Goal: Register for event/course

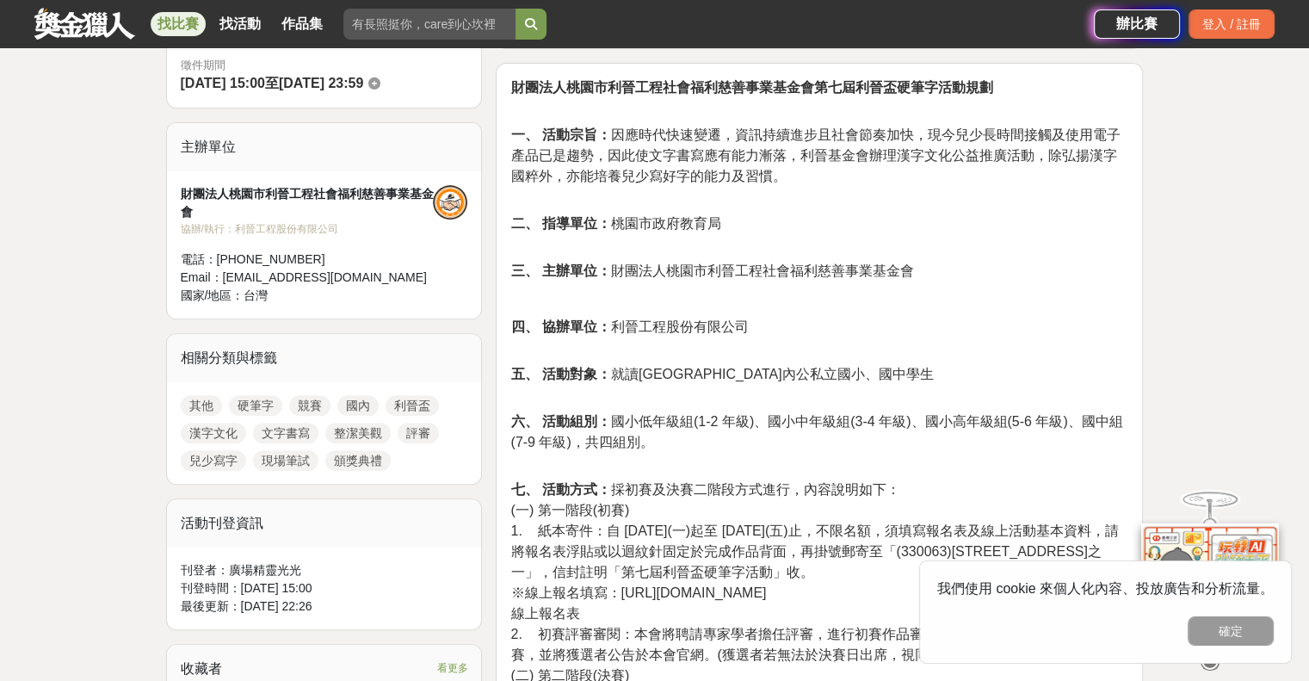
scroll to position [603, 0]
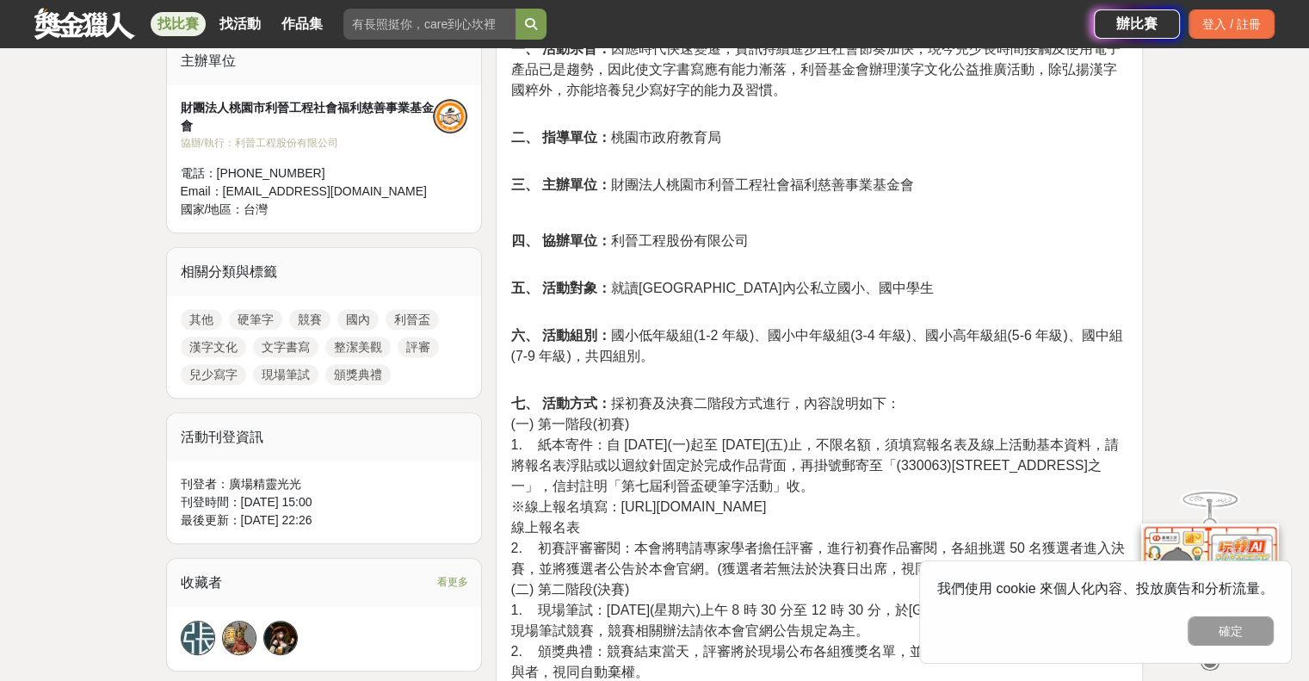
click at [919, 440] on span "1. 紙本寄件：自 [DATE](一)起至 [DATE](五)止，不限名額，須填寫報名表及線上活動基本資料，請將報名表浮貼或以迴紋針固定於完成作品背面，再掛號…" at bounding box center [815, 465] width 608 height 56
drag, startPoint x: 956, startPoint y: 436, endPoint x: 1009, endPoint y: 452, distance: 54.8
click at [1033, 437] on span "1. 紙本寄件：自 [DATE](一)起至 [DATE](五)止，不限名額，須填寫報名表及線上活動基本資料，請將報名表浮貼或以迴紋針固定於完成作品背面，再掛號…" at bounding box center [815, 465] width 608 height 56
click at [918, 471] on span "1. 紙本寄件：自 [DATE](一)起至 [DATE](五)止，不限名額，須填寫報名表及線上活動基本資料，請將報名表浮貼或以迴紋針固定於完成作品背面，再掛號…" at bounding box center [815, 465] width 608 height 56
click at [658, 509] on span "※線上報名填寫：[URL][DOMAIN_NAME]" at bounding box center [639, 506] width 256 height 15
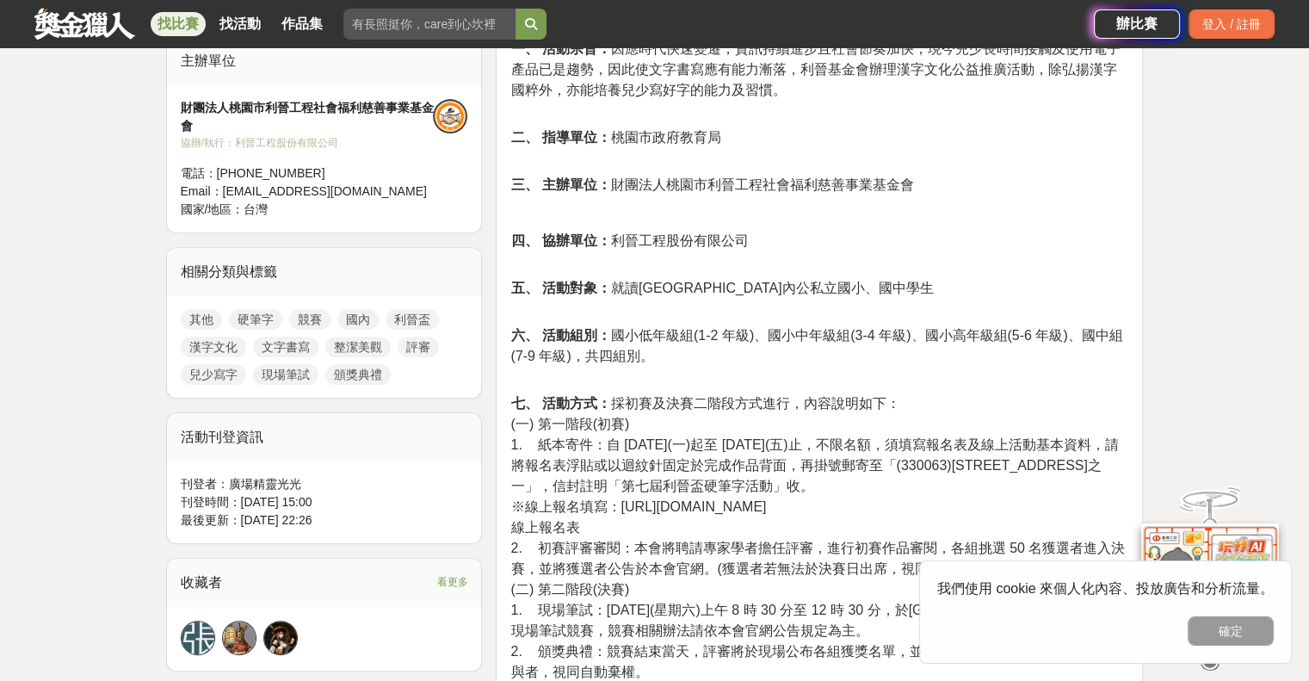
drag, startPoint x: 621, startPoint y: 503, endPoint x: 773, endPoint y: 501, distance: 152.4
click at [773, 501] on p "七、 活動方式： 採初賽及決賽二階段方式進行，內容說明如下： (一) 第一階段(初賽) 1. 紙本寄件：自 [DATE](一)起至 [DATE](五)止，不限…" at bounding box center [820, 546] width 618 height 307
copy span "[URL][DOMAIN_NAME]"
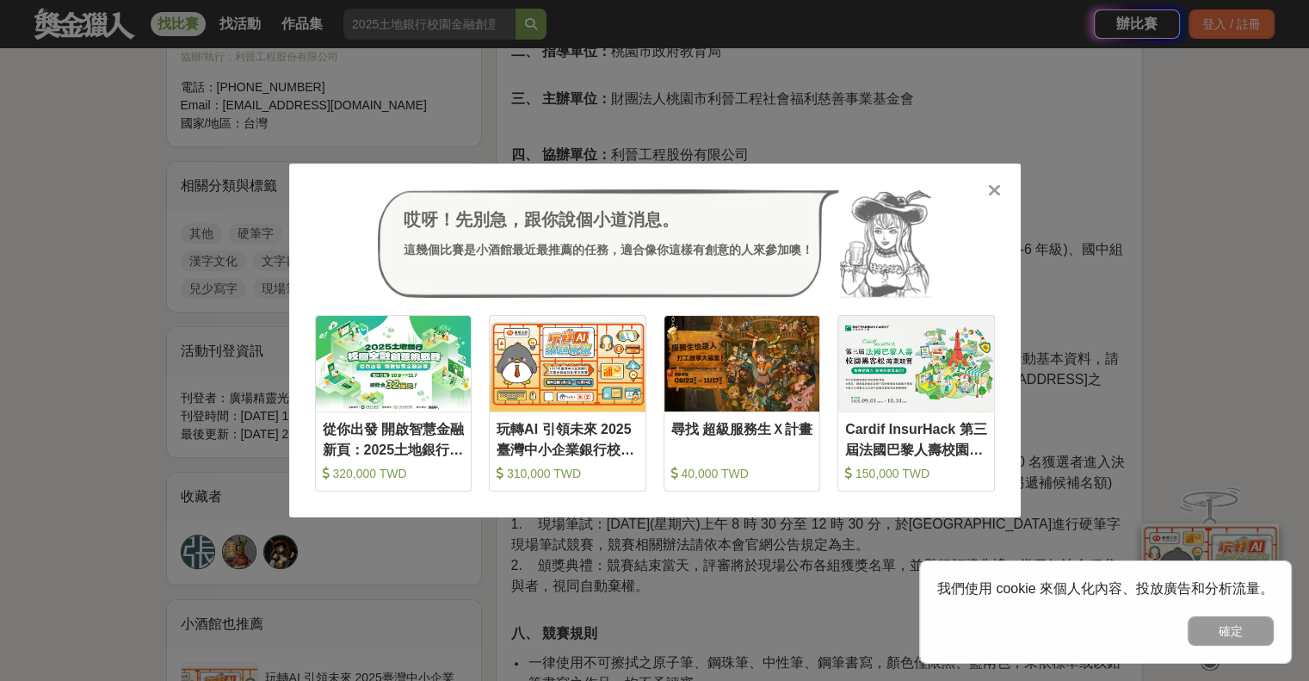
click at [995, 194] on icon at bounding box center [994, 190] width 13 height 17
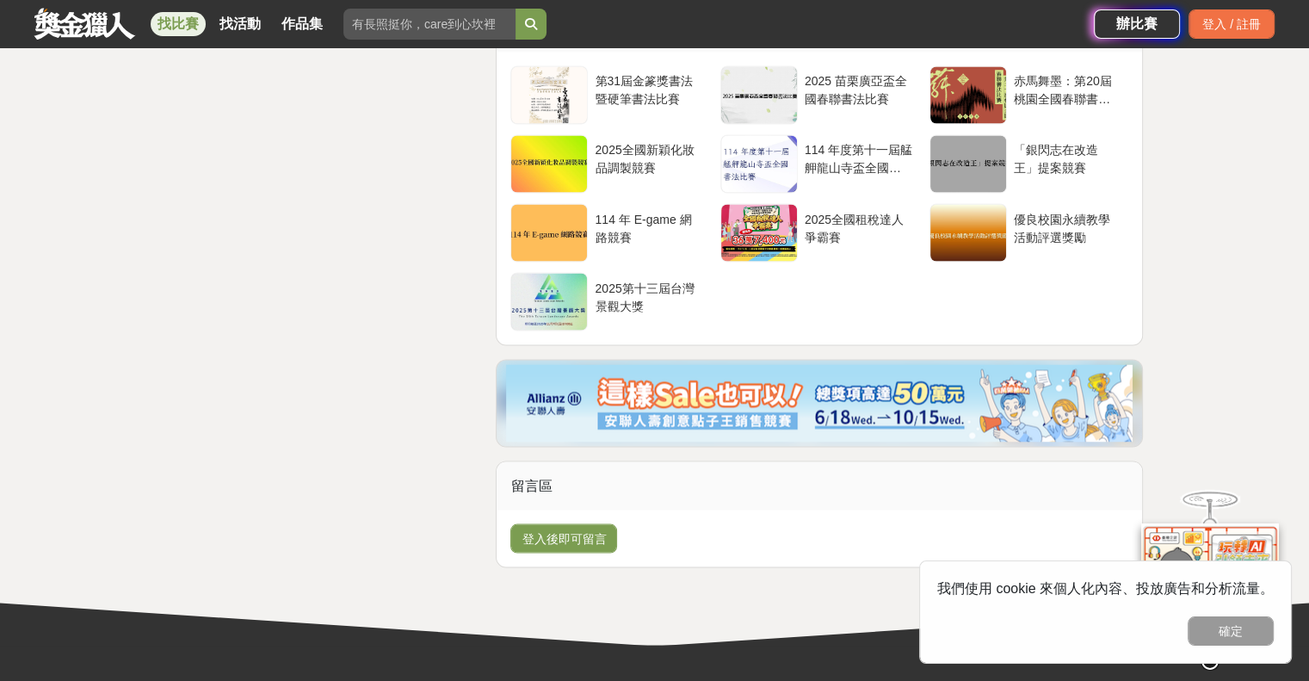
scroll to position [3099, 0]
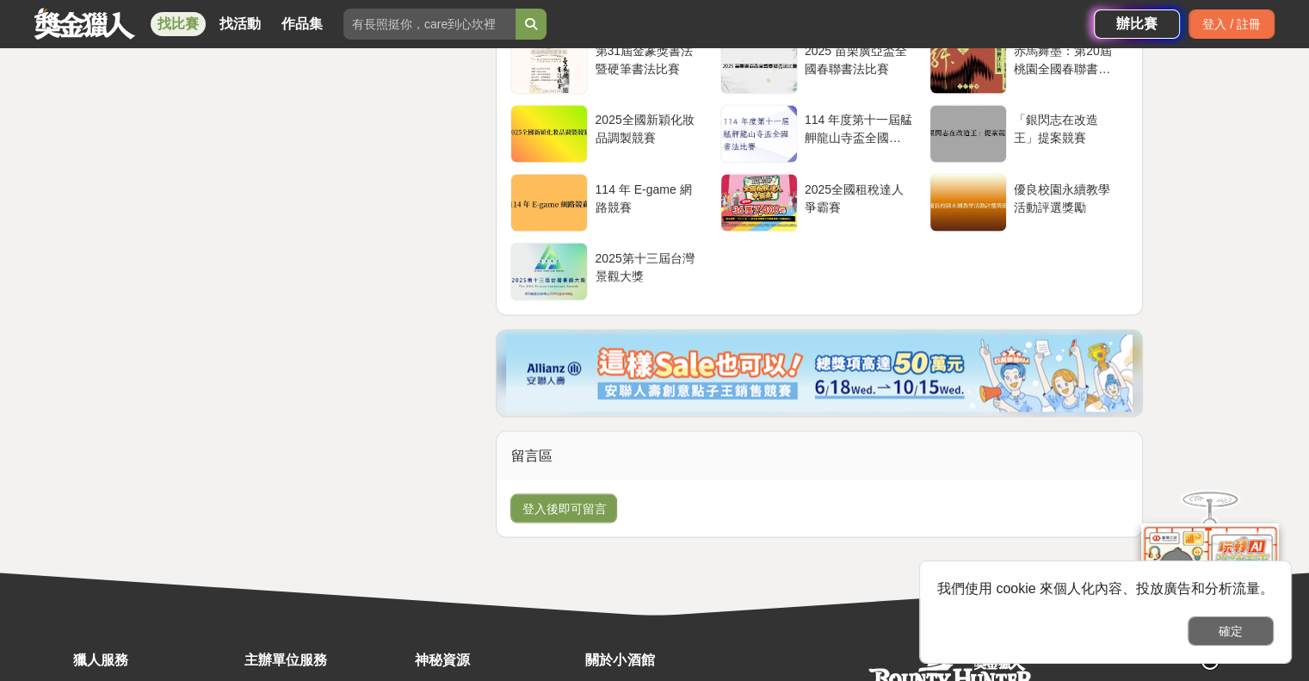
click at [1245, 622] on button "確定" at bounding box center [1231, 630] width 86 height 29
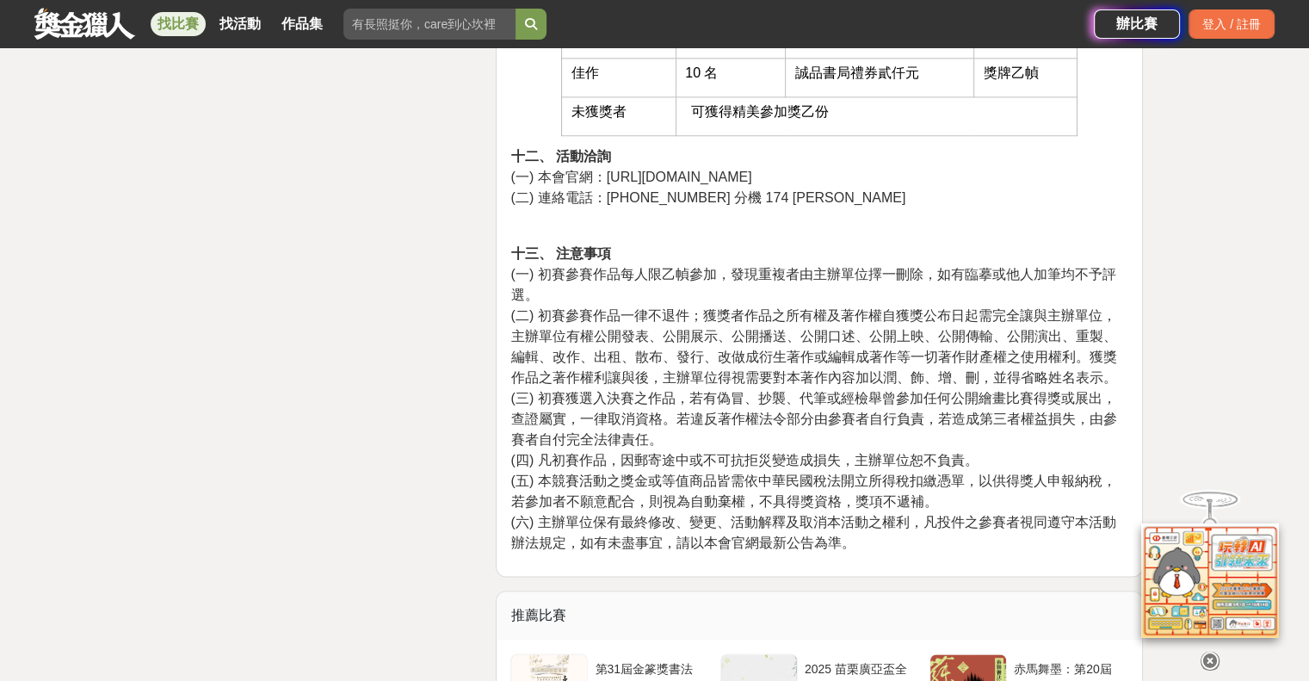
scroll to position [2411, 0]
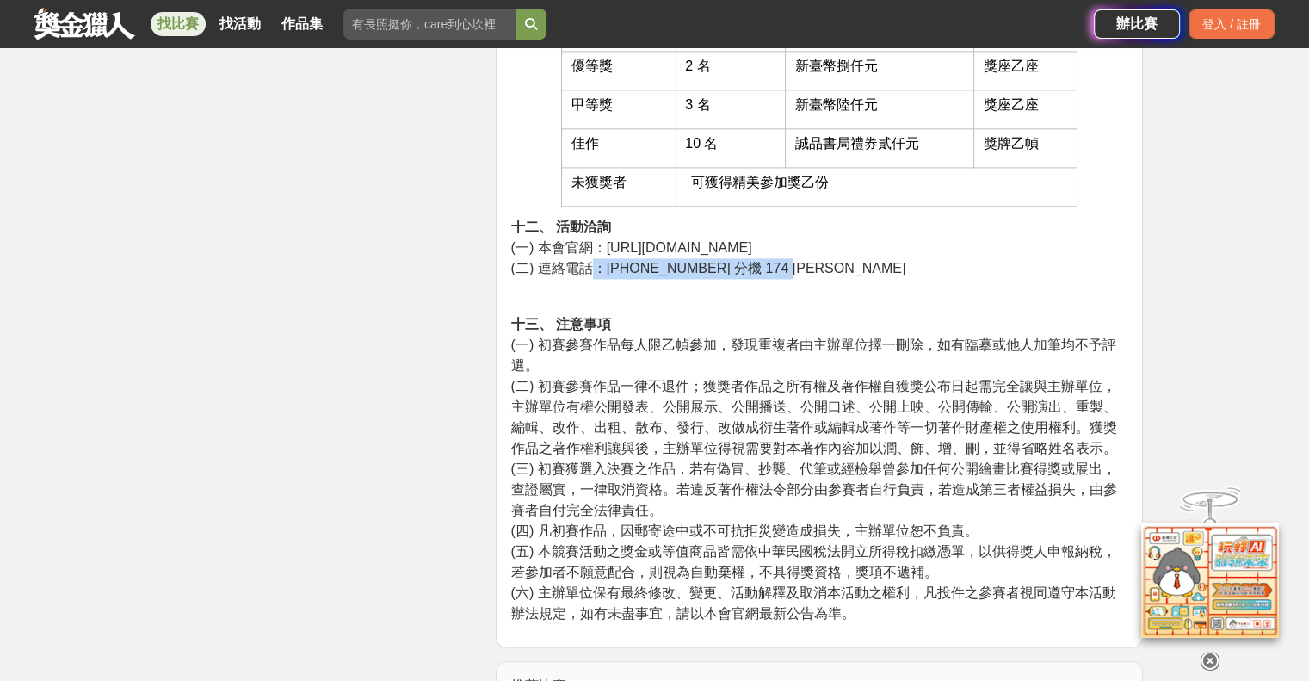
drag, startPoint x: 598, startPoint y: 264, endPoint x: 809, endPoint y: 263, distance: 210.9
click at [806, 263] on p "十二、 活動洽詢 (一) 本會官網：[URL][DOMAIN_NAME] (二) 連絡電話：[PHONE_NUMBER] 分機 174 [PERSON_NAM…" at bounding box center [820, 248] width 618 height 62
click at [852, 269] on p "十二、 活動洽詢 (一) 本會官網：[URL][DOMAIN_NAME] (二) 連絡電話：[PHONE_NUMBER] 分機 174 [PERSON_NAM…" at bounding box center [820, 248] width 618 height 62
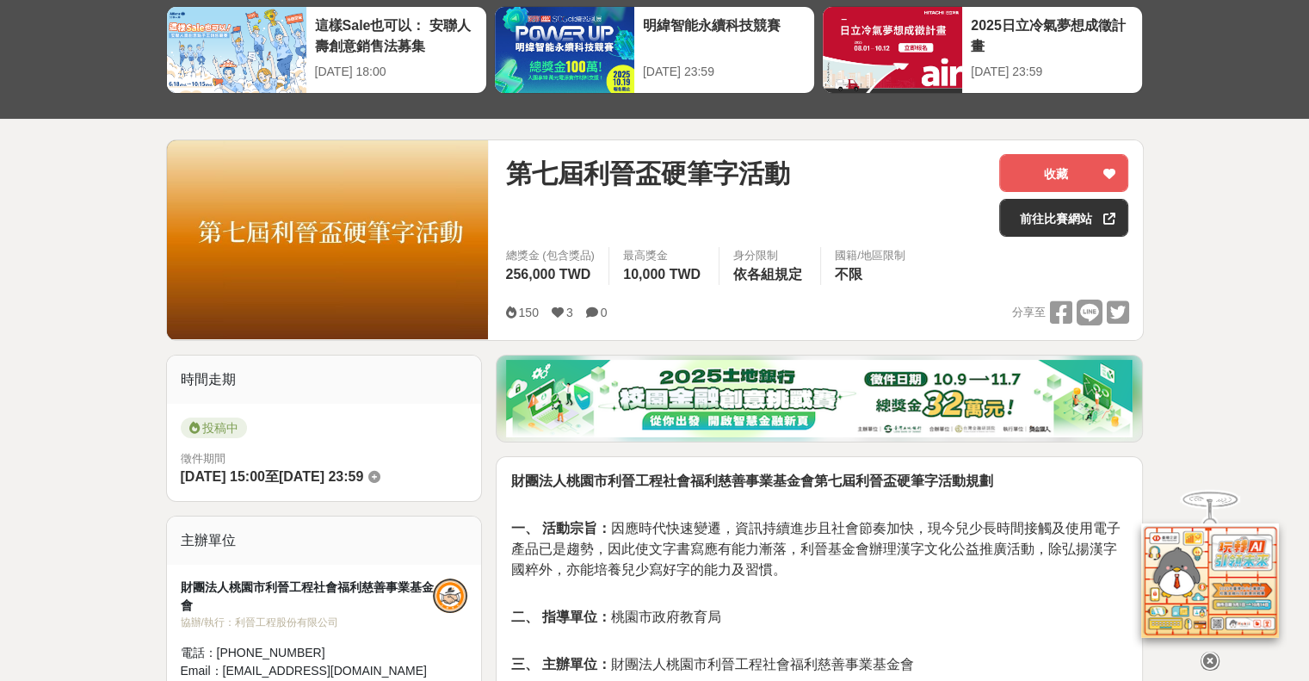
scroll to position [0, 0]
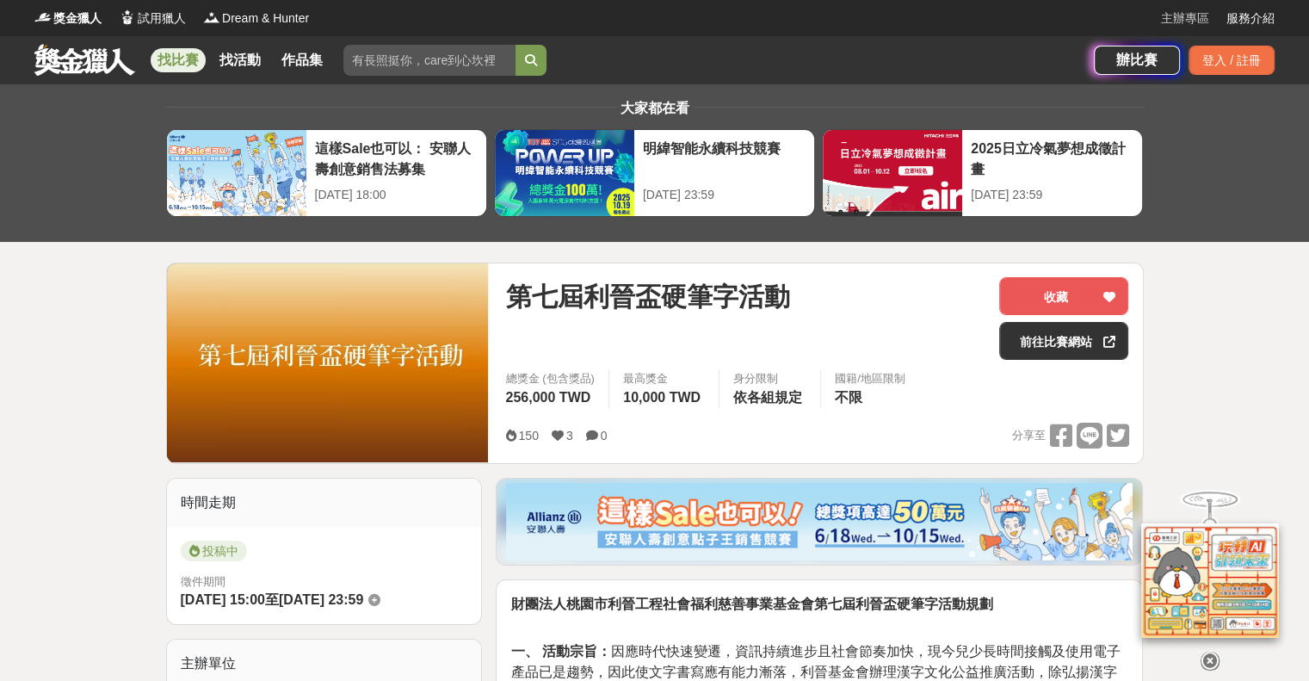
click at [1182, 12] on link "主辦專區" at bounding box center [1185, 18] width 48 height 18
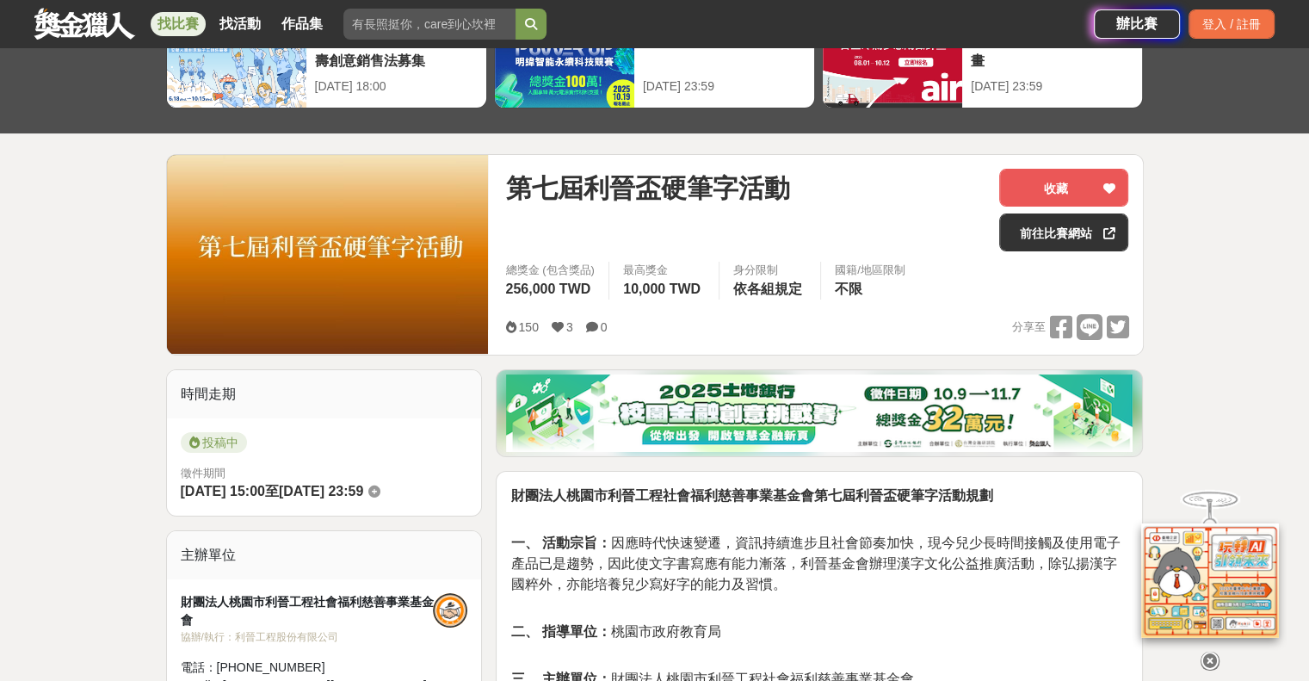
scroll to position [172, 0]
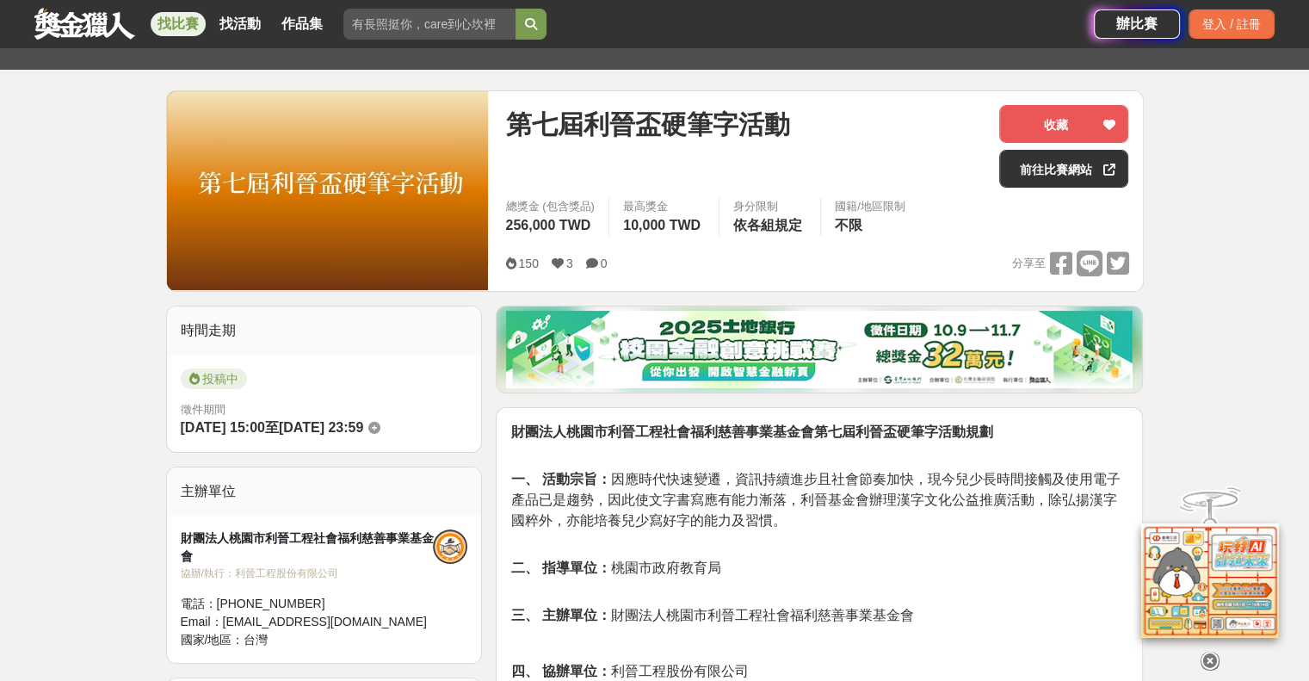
click at [587, 123] on span "第七屆利晉盃硬筆字活動" at bounding box center [647, 124] width 284 height 39
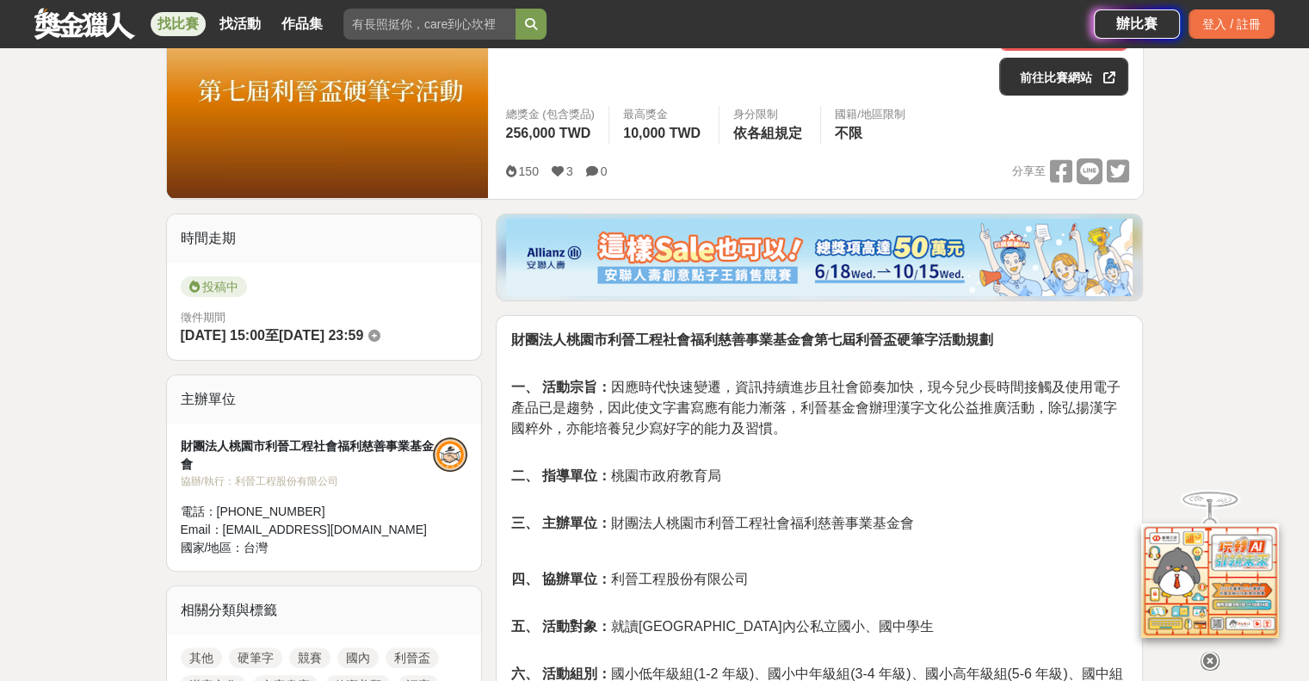
scroll to position [258, 0]
